Goal: Check status: Check status

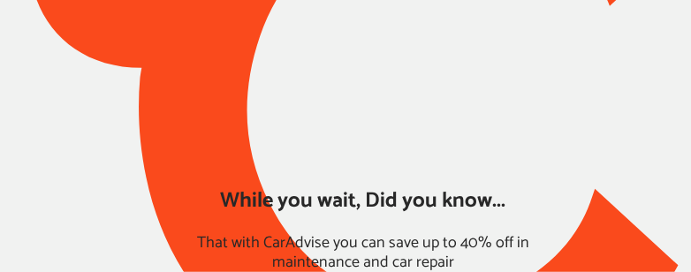
type input "*****"
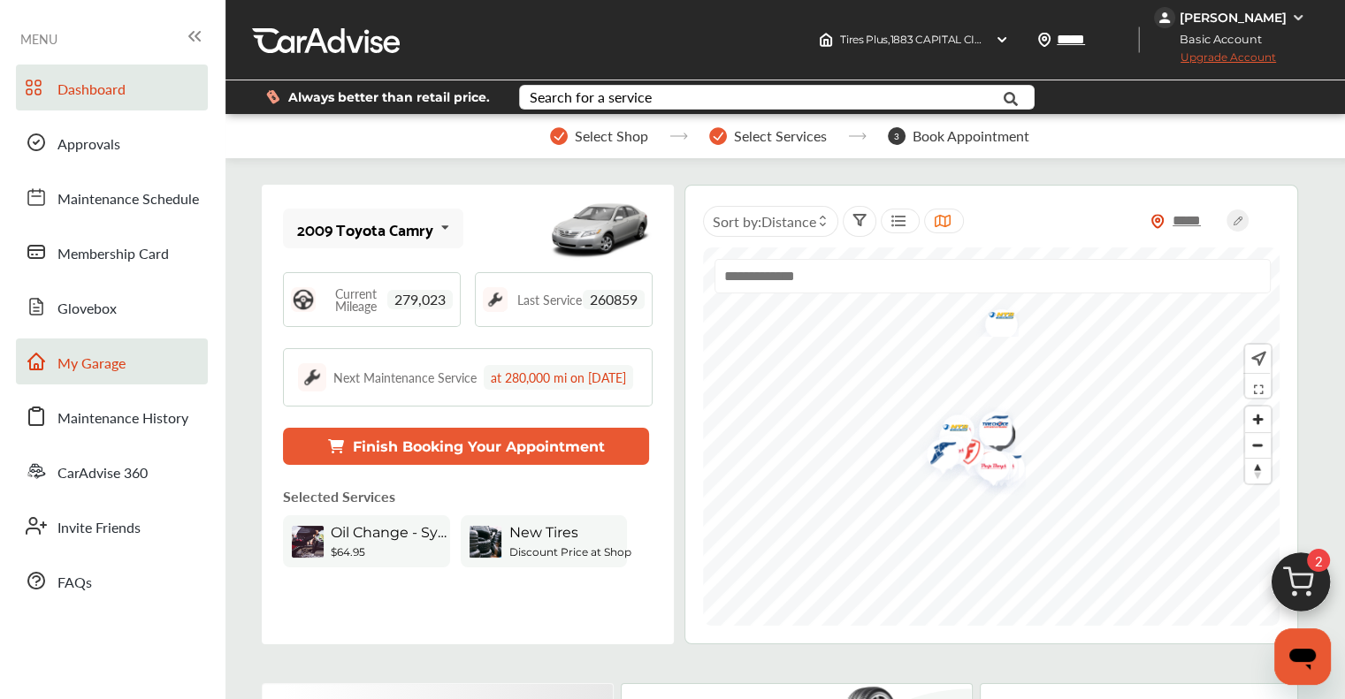
click at [95, 369] on span "My Garage" at bounding box center [91, 364] width 68 height 23
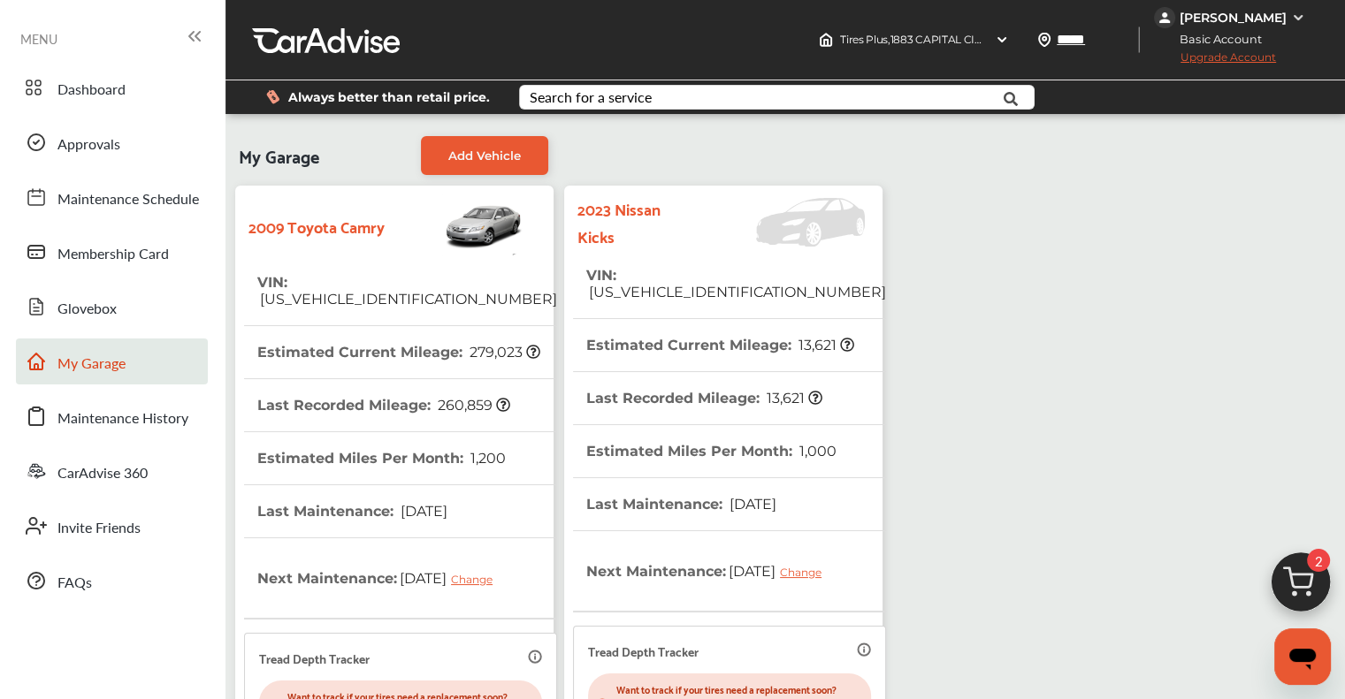
click at [623, 264] on th "VIN : [US_VEHICLE_IDENTIFICATION_NUMBER]" at bounding box center [736, 283] width 300 height 69
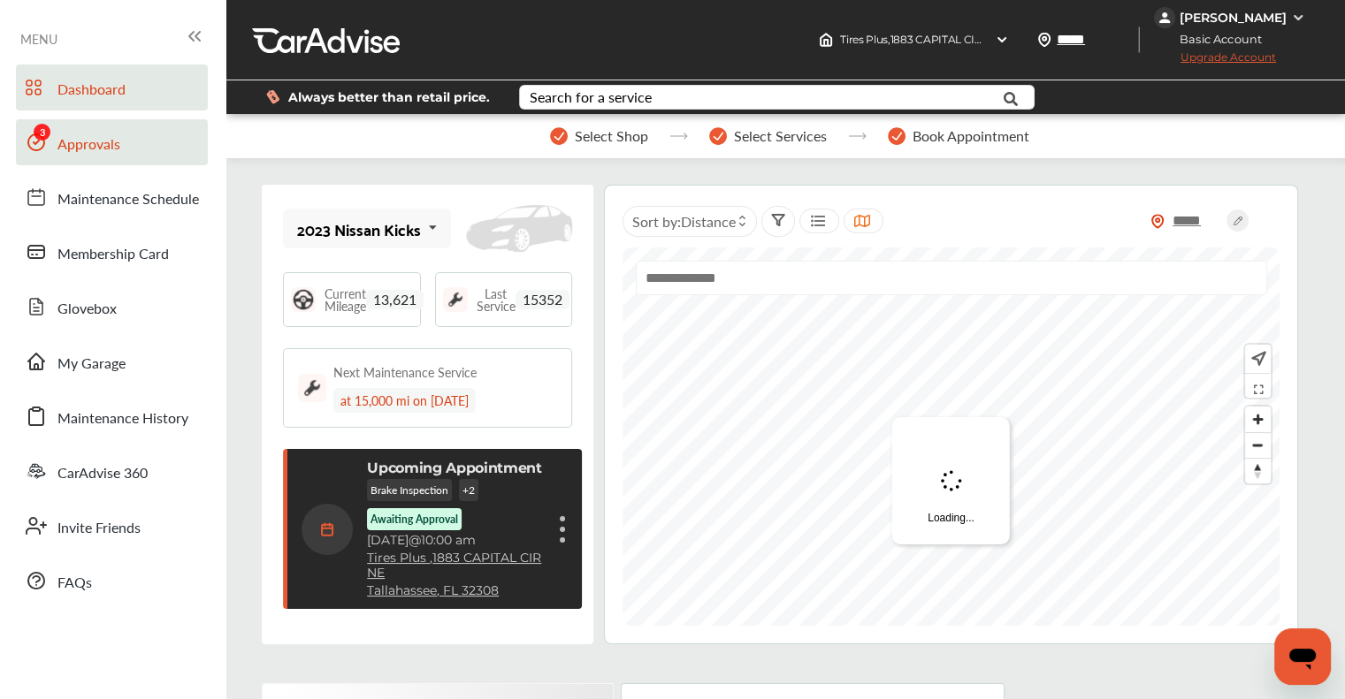
click at [100, 141] on span "Approvals" at bounding box center [88, 145] width 63 height 23
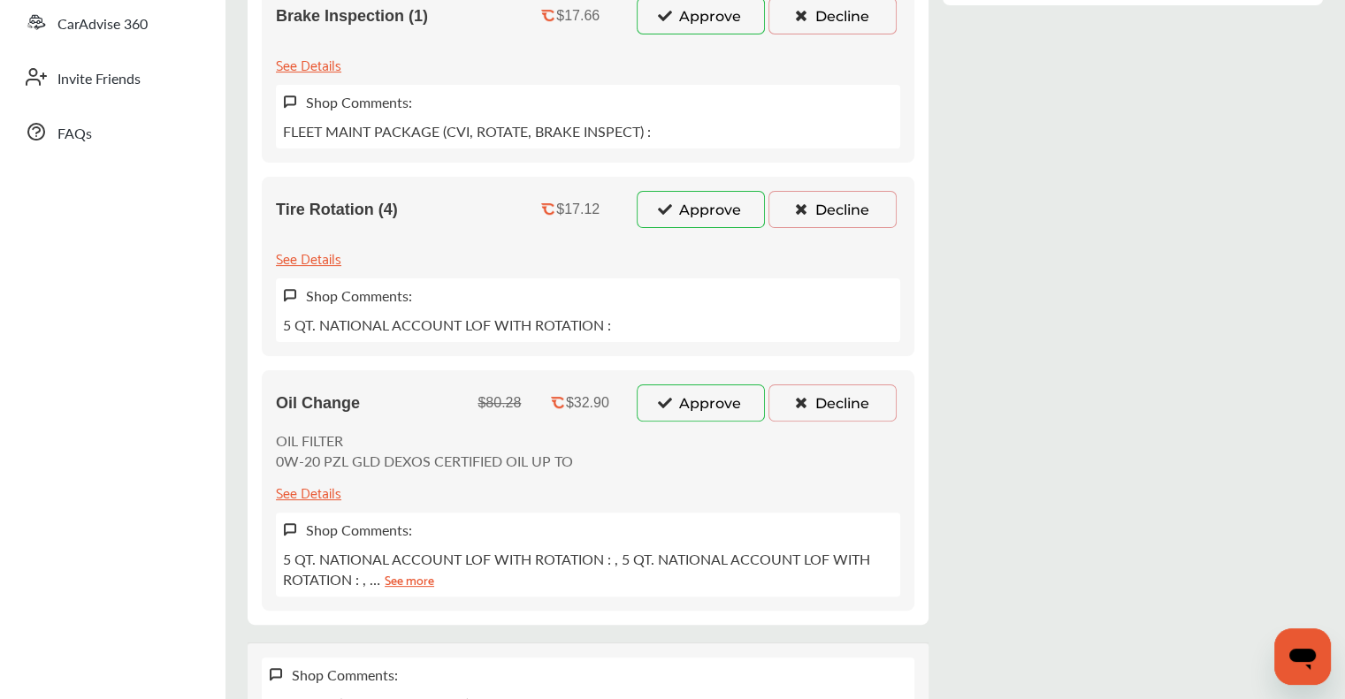
scroll to position [450, 0]
click at [988, 554] on div "Review & Approve Services Tires Plus [STREET_ADDRESS] ACTION NEEDED : Please ap…" at bounding box center [785, 220] width 1075 height 1069
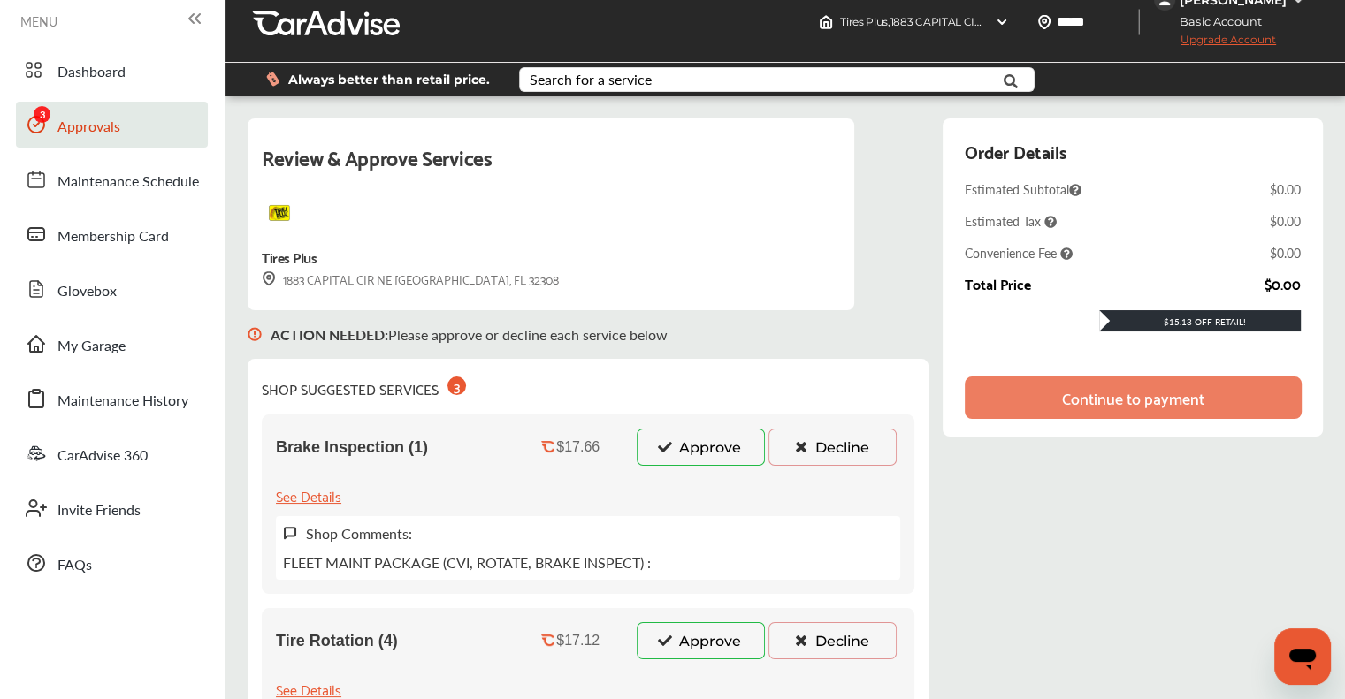
scroll to position [8, 0]
